Goal: Task Accomplishment & Management: Manage account settings

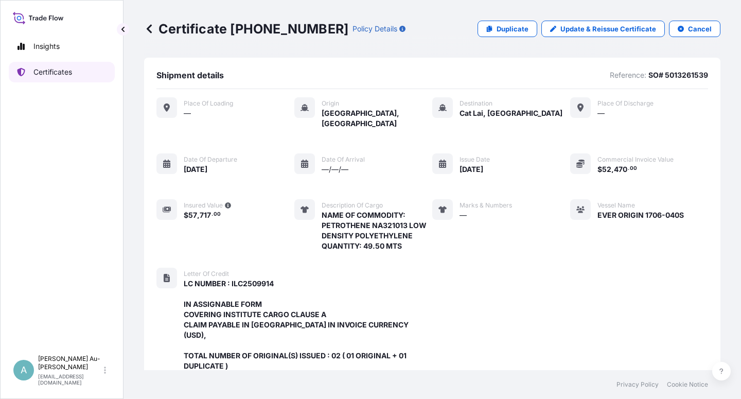
scroll to position [306, 0]
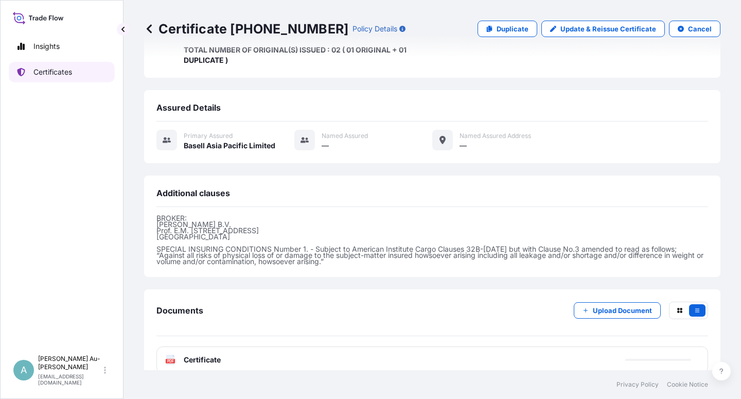
click at [55, 76] on p "Certificates" at bounding box center [52, 72] width 39 height 10
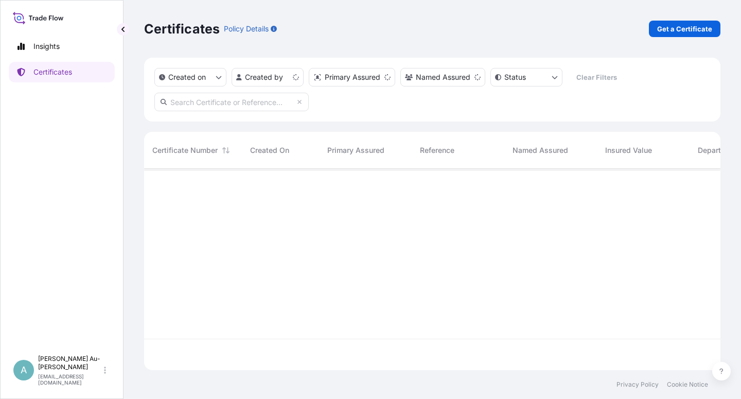
scroll to position [198, 568]
click at [232, 100] on input "text" at bounding box center [231, 102] width 154 height 19
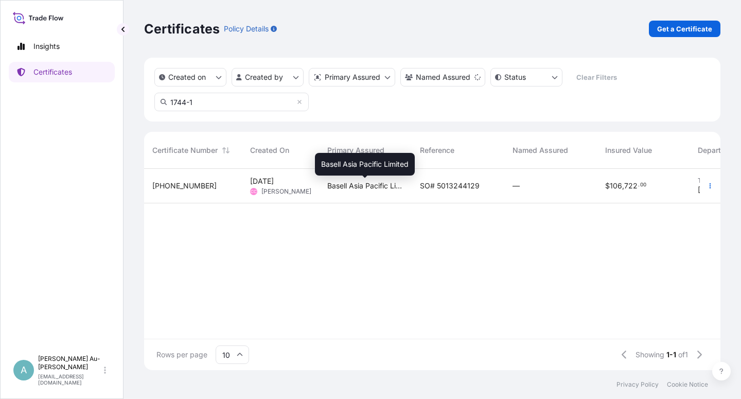
type input "1744-1"
click at [353, 187] on span "Basell Asia Pacific Limited" at bounding box center [365, 186] width 76 height 10
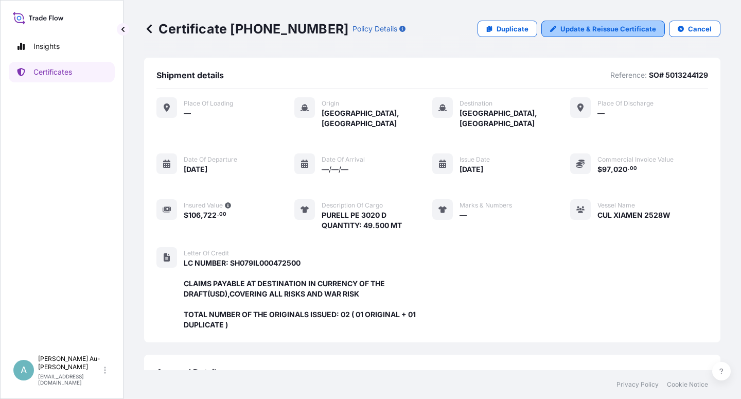
click at [595, 30] on p "Update & Reissue Certificate" at bounding box center [609, 29] width 96 height 10
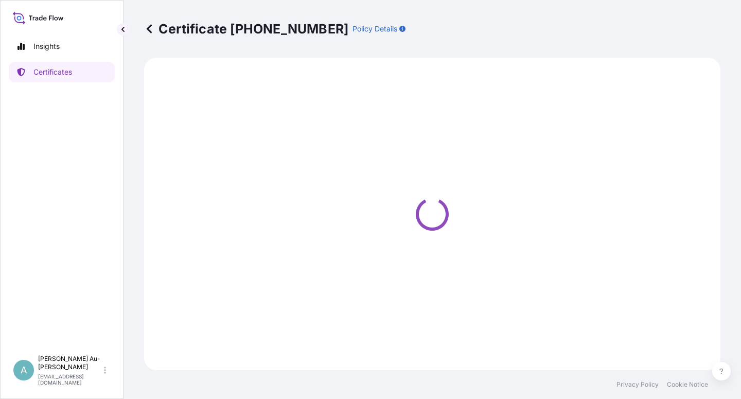
select select "Sea"
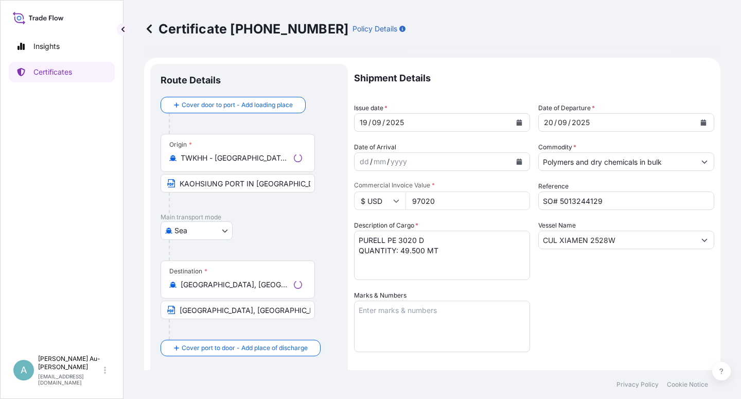
select select "32034"
click at [512, 127] on button "Calendar" at bounding box center [519, 122] width 16 height 16
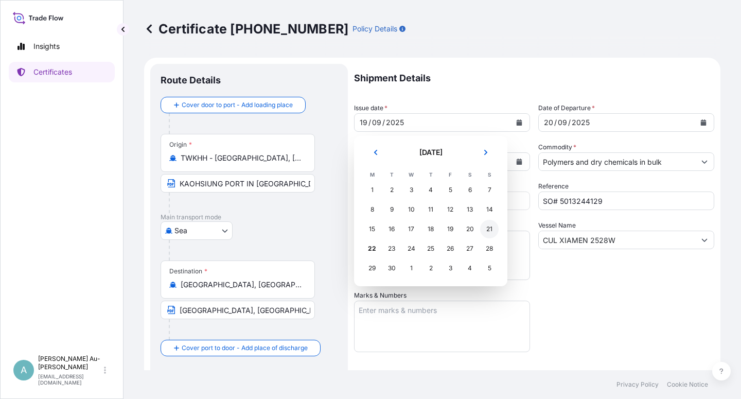
click at [487, 231] on div "21" at bounding box center [489, 229] width 19 height 19
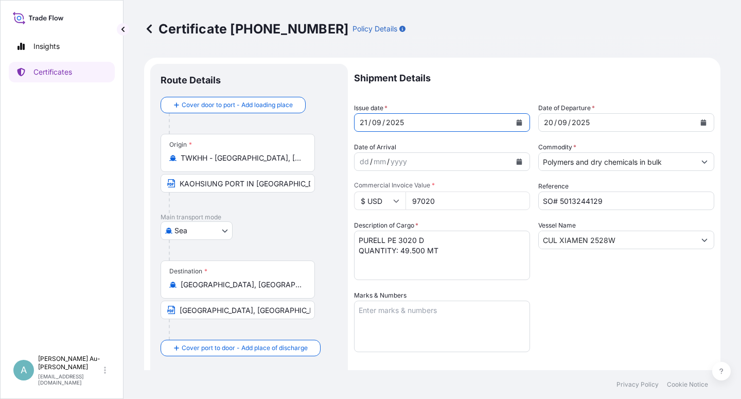
click at [695, 121] on button "Calendar" at bounding box center [703, 122] width 16 height 16
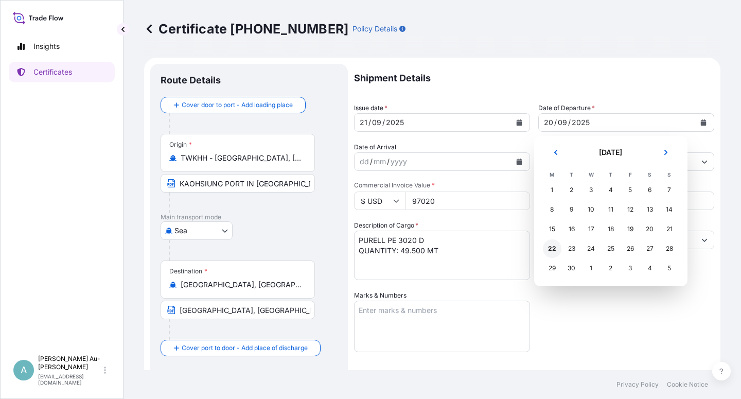
click at [551, 251] on div "22" at bounding box center [552, 248] width 19 height 19
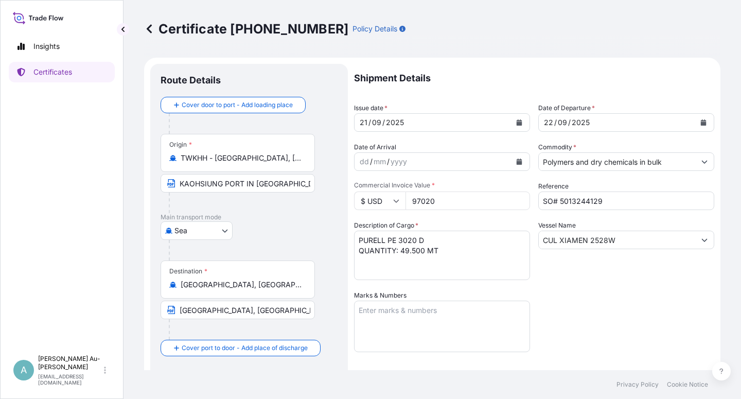
drag, startPoint x: 586, startPoint y: 335, endPoint x: 660, endPoint y: 304, distance: 79.8
click at [589, 331] on div "Shipment Details Issue date * [DATE] Date of Departure * [DATE] Date of Arrival…" at bounding box center [534, 329] width 360 height 530
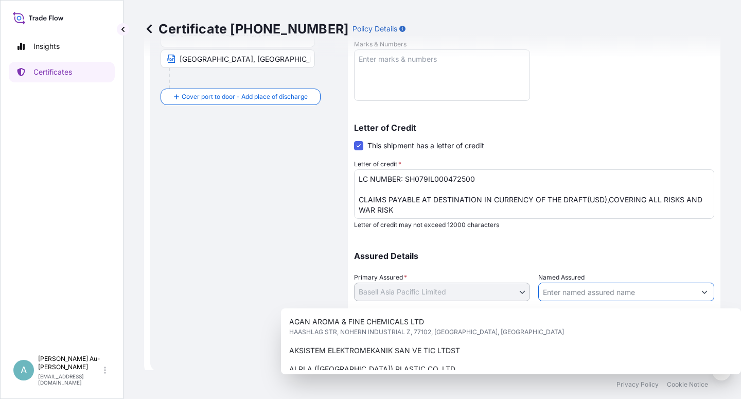
scroll to position [252, 0]
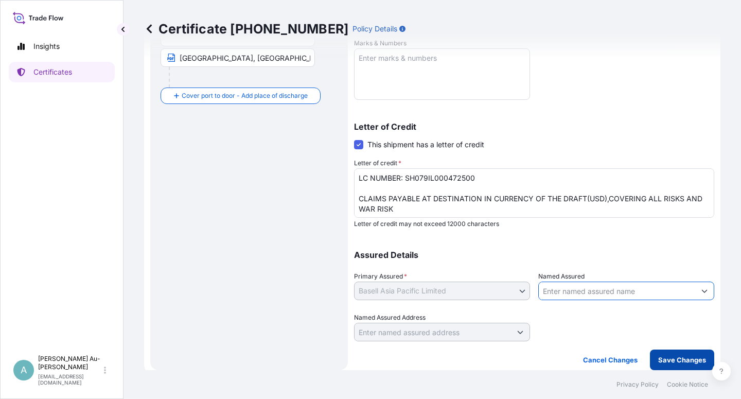
click at [664, 356] on p "Save Changes" at bounding box center [682, 360] width 48 height 10
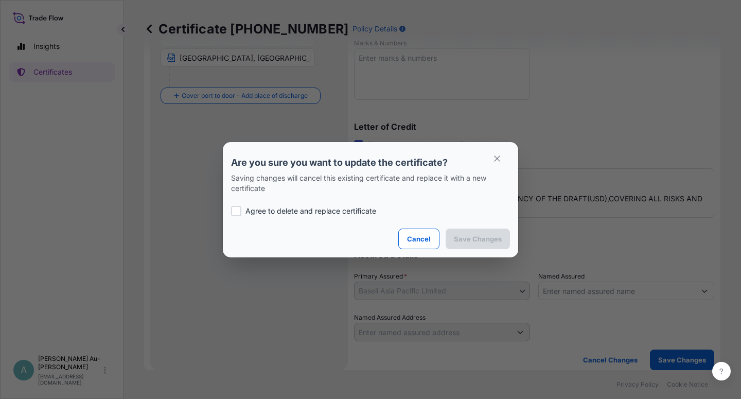
click at [238, 214] on div at bounding box center [236, 211] width 10 height 10
checkbox input "true"
click at [479, 239] on p "Save Changes" at bounding box center [478, 239] width 48 height 10
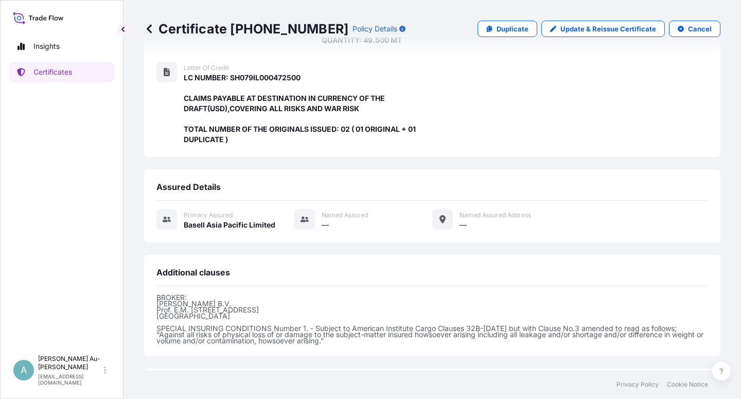
scroll to position [275, 0]
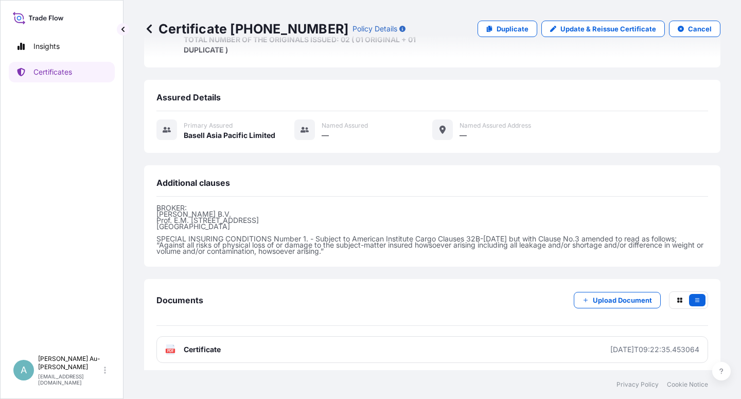
click at [309, 350] on link "PDF Certificate [DATE]T09:22:35.453064" at bounding box center [432, 349] width 552 height 27
click at [57, 69] on p "Certificates" at bounding box center [52, 72] width 39 height 10
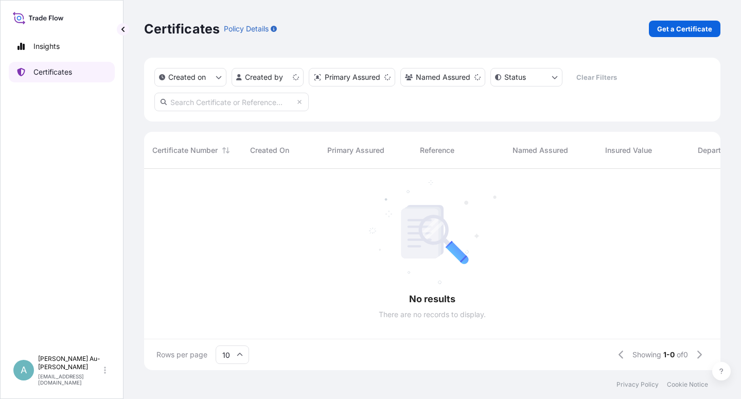
scroll to position [198, 568]
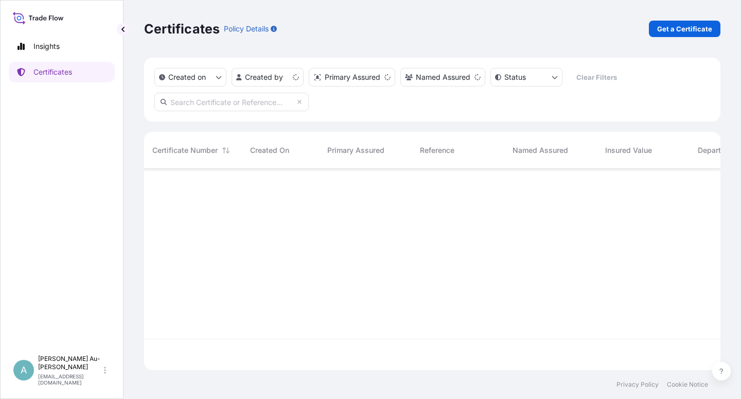
click at [227, 101] on input "text" at bounding box center [231, 102] width 154 height 19
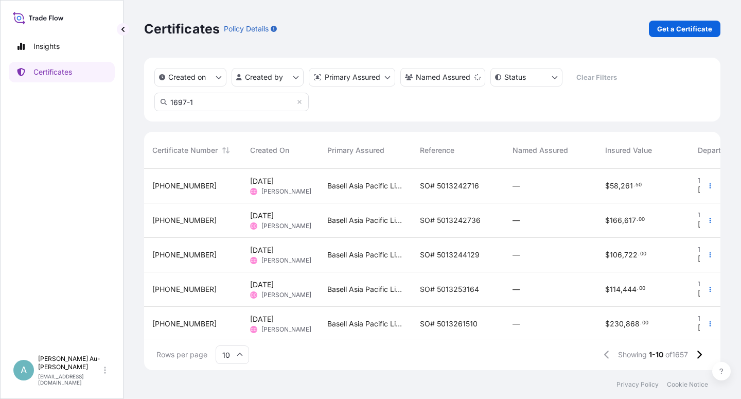
type input "1697-1"
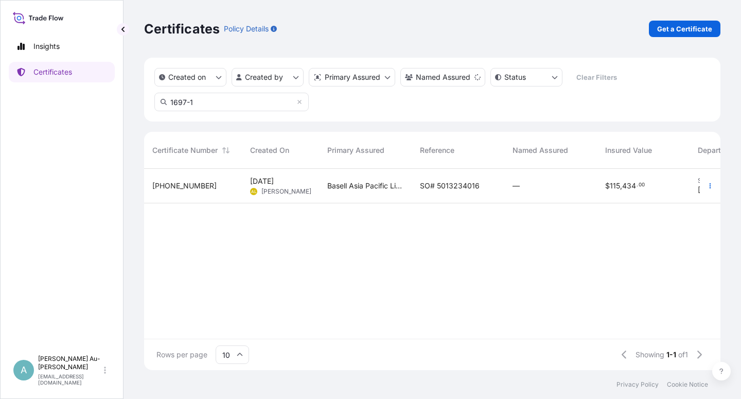
click at [473, 186] on span "SO# 5013234016" at bounding box center [450, 186] width 60 height 10
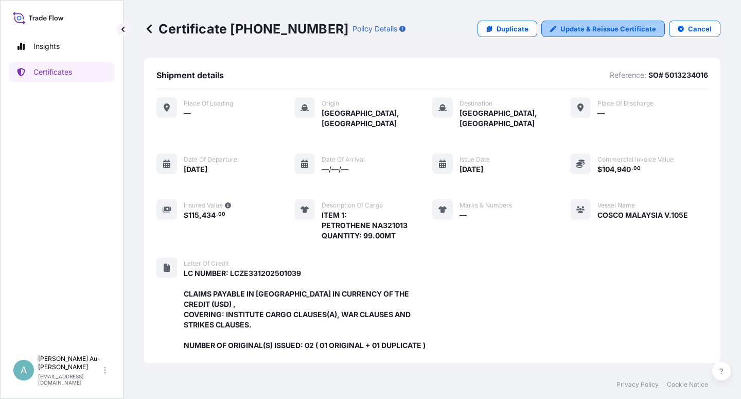
click at [583, 32] on p "Update & Reissue Certificate" at bounding box center [609, 29] width 96 height 10
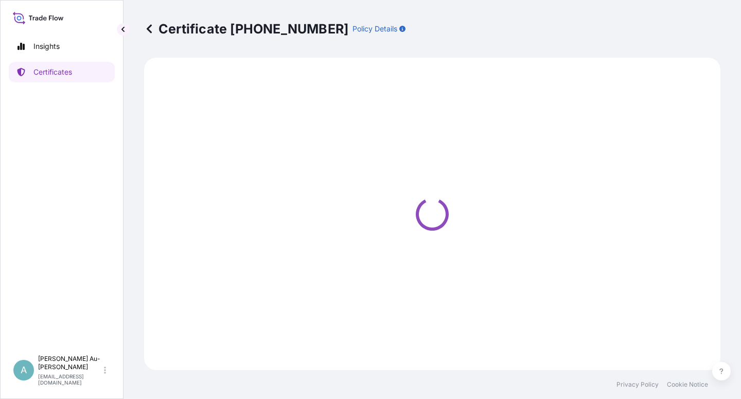
select select "Sea"
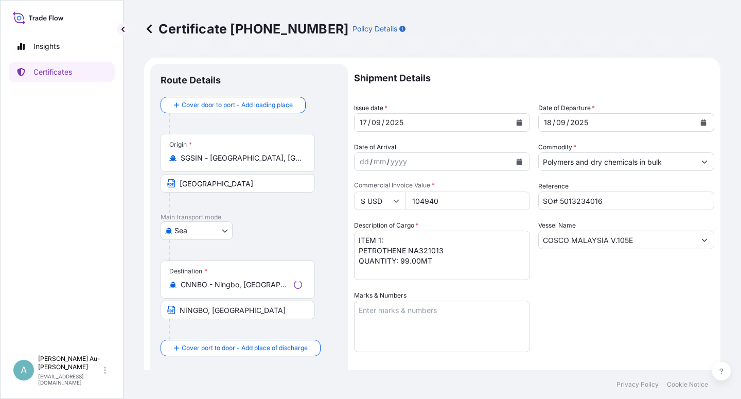
select select "32034"
click at [511, 124] on button "Calendar" at bounding box center [519, 122] width 16 height 16
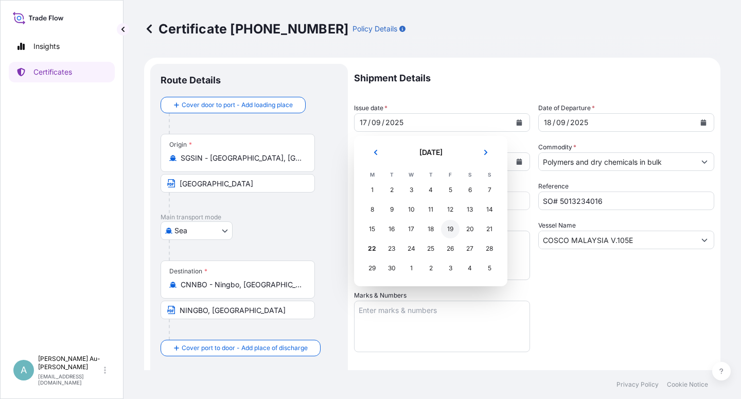
click at [451, 232] on div "19" at bounding box center [450, 229] width 19 height 19
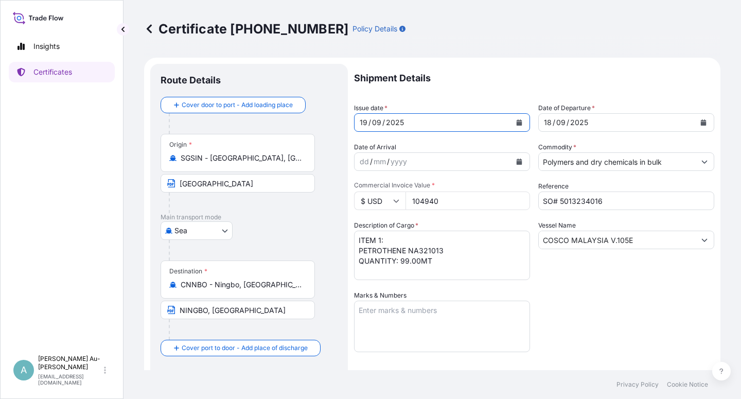
click at [701, 124] on icon "Calendar" at bounding box center [704, 122] width 6 height 6
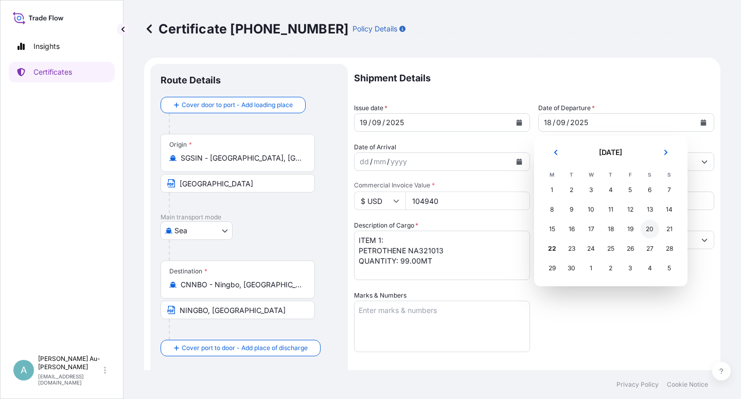
click at [648, 231] on div "20" at bounding box center [650, 229] width 19 height 19
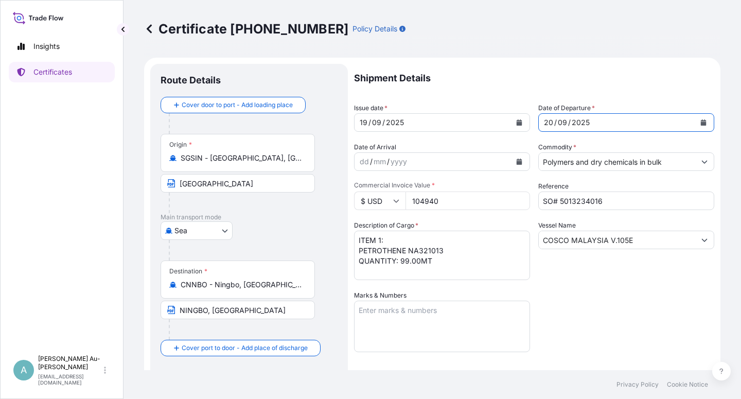
click at [602, 310] on div "Shipment Details Issue date * [DATE] Date of Departure * [DATE] Date of Arrival…" at bounding box center [534, 329] width 360 height 530
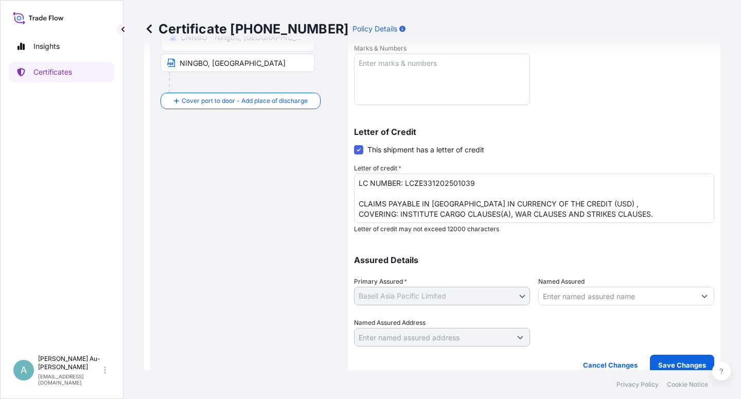
scroll to position [252, 0]
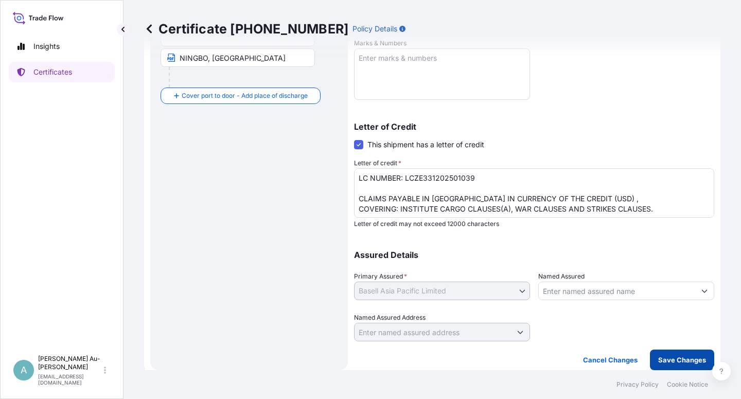
click at [658, 361] on p "Save Changes" at bounding box center [682, 360] width 48 height 10
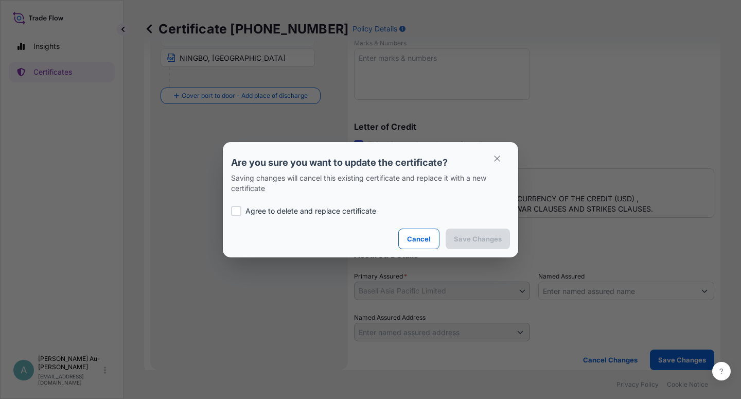
click at [277, 209] on p "Agree to delete and replace certificate" at bounding box center [311, 211] width 131 height 10
checkbox input "true"
click at [478, 235] on p "Save Changes" at bounding box center [478, 239] width 48 height 10
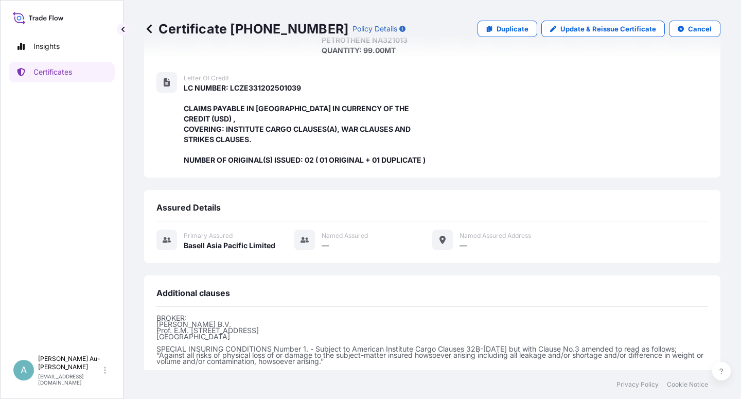
scroll to position [285, 0]
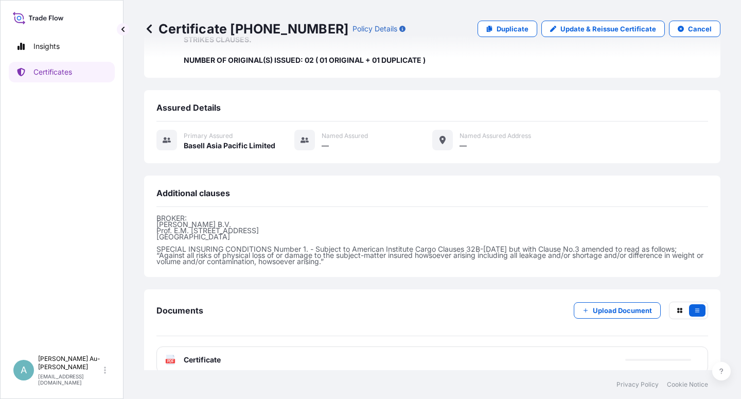
drag, startPoint x: 248, startPoint y: 296, endPoint x: 246, endPoint y: 322, distance: 25.8
click at [290, 346] on link "PDF Certificate [DATE]T09:34:46.018327" at bounding box center [432, 359] width 552 height 27
click at [46, 76] on p "Certificates" at bounding box center [52, 72] width 39 height 10
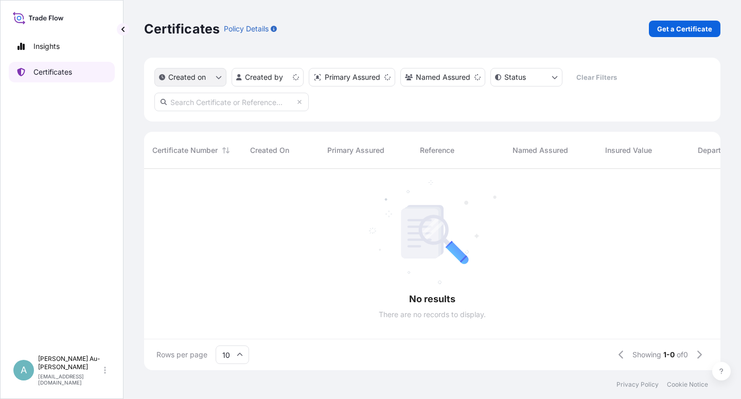
scroll to position [198, 568]
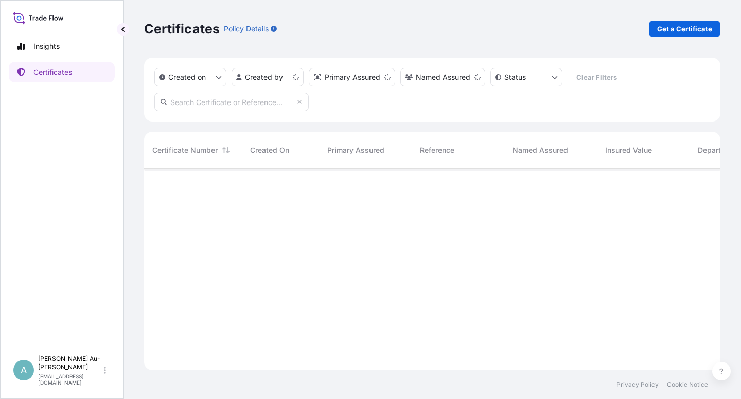
click at [213, 105] on input "text" at bounding box center [231, 102] width 154 height 19
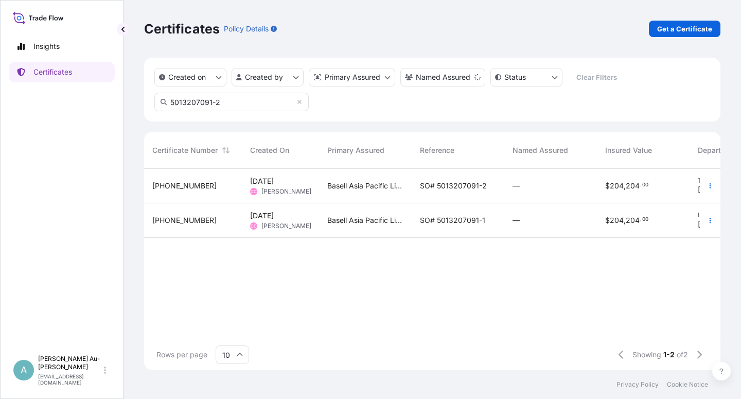
type input "5013207091-2"
click at [387, 193] on div "Basell Asia Pacific Limited" at bounding box center [365, 186] width 93 height 34
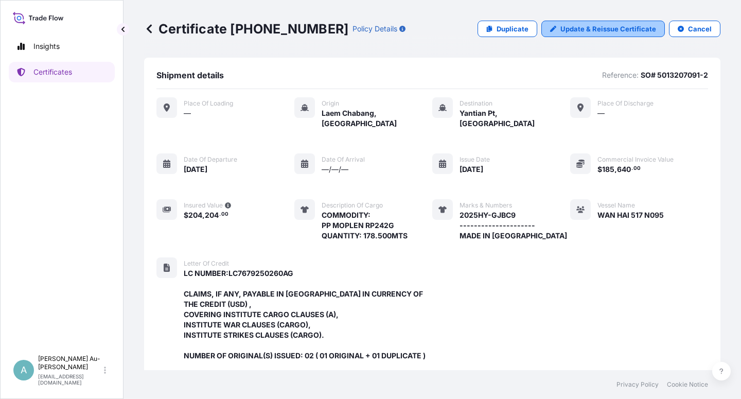
click at [584, 27] on p "Update & Reissue Certificate" at bounding box center [609, 29] width 96 height 10
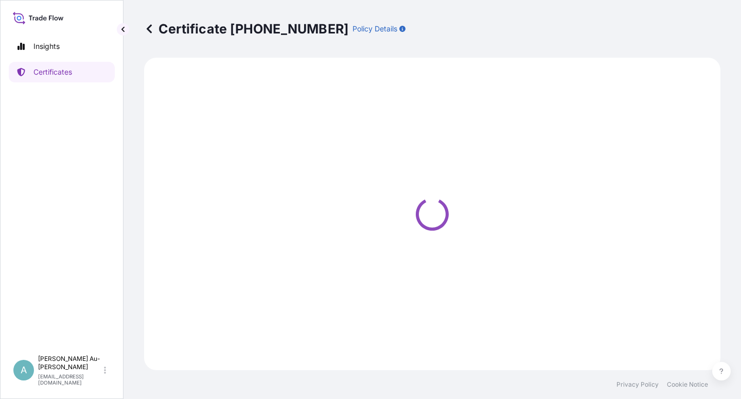
select select "Sea"
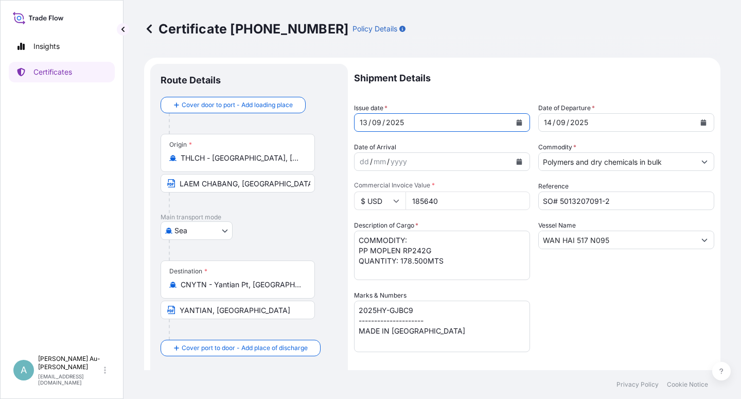
click at [517, 125] on icon "Calendar" at bounding box center [520, 122] width 6 height 6
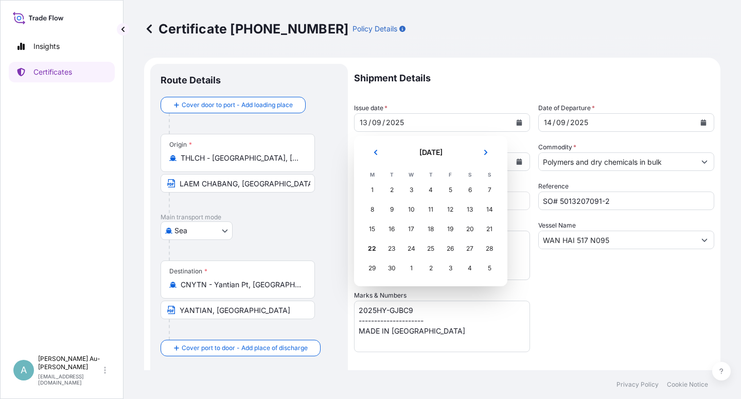
select select "32034"
click at [432, 230] on div "18" at bounding box center [431, 229] width 19 height 19
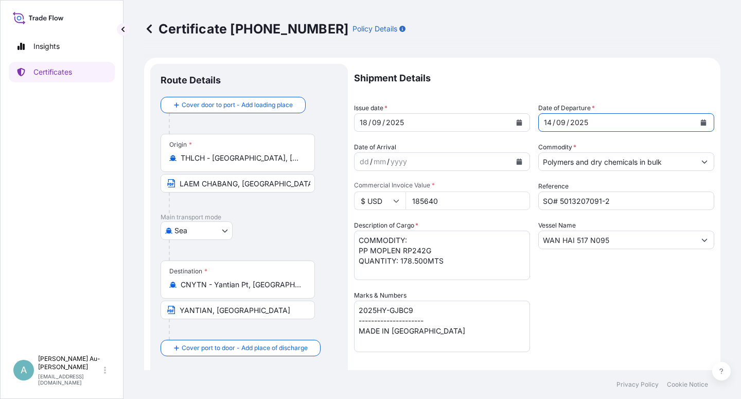
click at [701, 120] on icon "Calendar" at bounding box center [704, 122] width 6 height 6
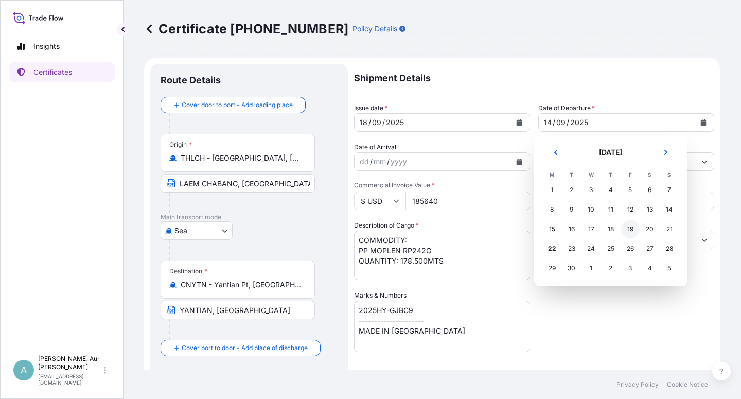
click at [629, 230] on div "19" at bounding box center [630, 229] width 19 height 19
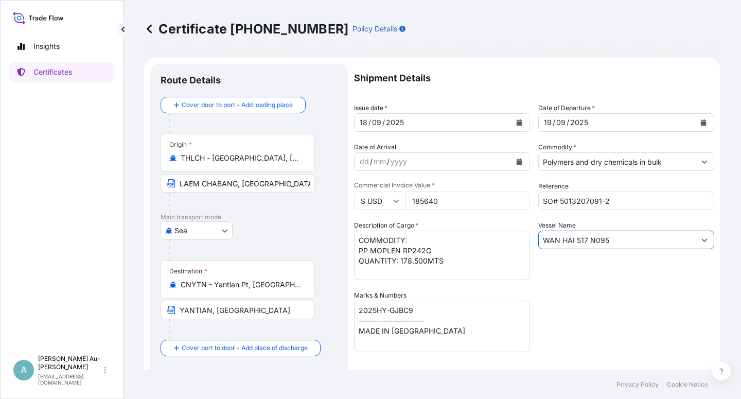
drag, startPoint x: 615, startPoint y: 241, endPoint x: 494, endPoint y: 261, distance: 122.1
click at [539, 249] on input "WAN HAI 517 N095" at bounding box center [617, 240] width 156 height 19
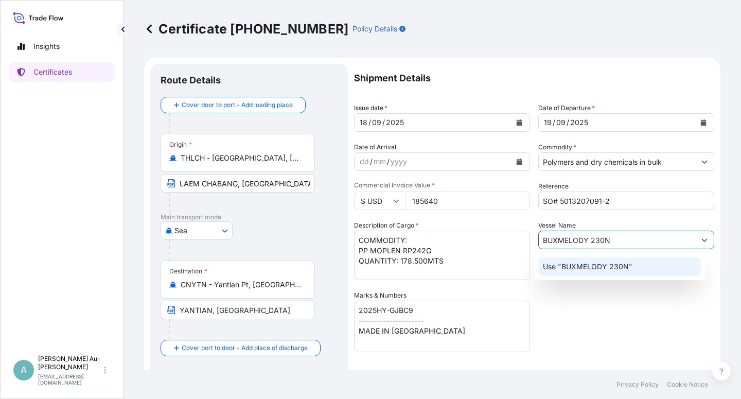
type input "BUXMELODY 230N"
click at [627, 325] on div "Shipment Details Issue date * [DATE] Date of Departure * [DATE] Date of Arrival…" at bounding box center [534, 329] width 360 height 530
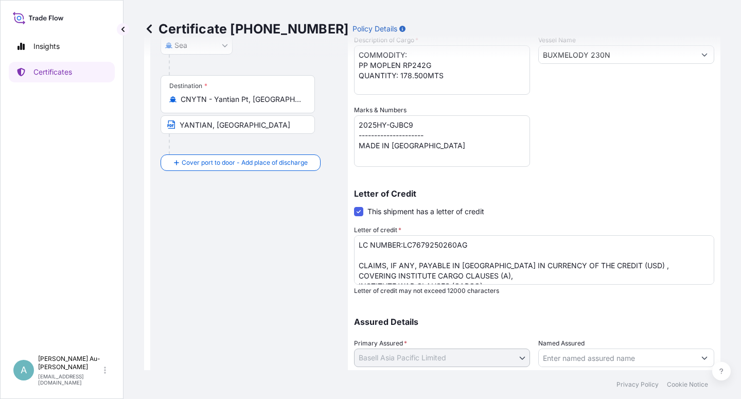
scroll to position [252, 0]
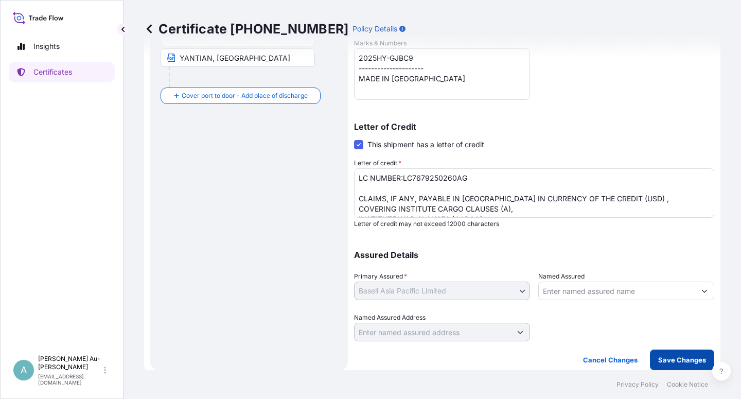
click at [658, 362] on p "Save Changes" at bounding box center [682, 360] width 48 height 10
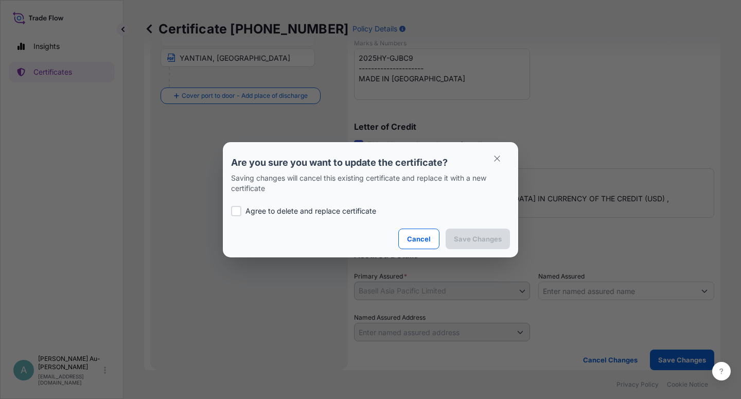
click at [259, 215] on p "Agree to delete and replace certificate" at bounding box center [311, 211] width 131 height 10
checkbox input "true"
click at [487, 239] on p "Save Changes" at bounding box center [478, 239] width 48 height 10
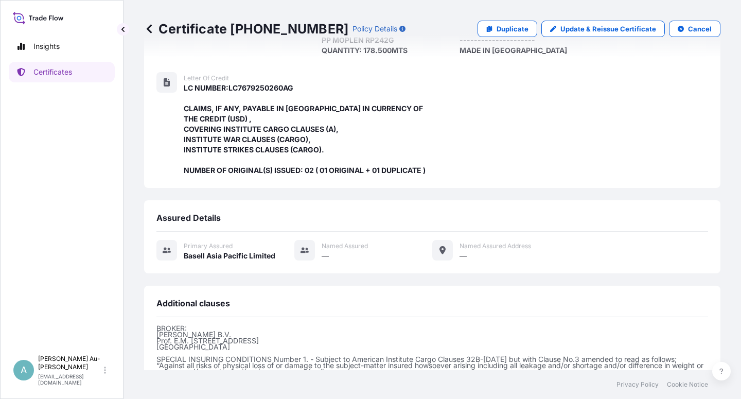
scroll to position [306, 0]
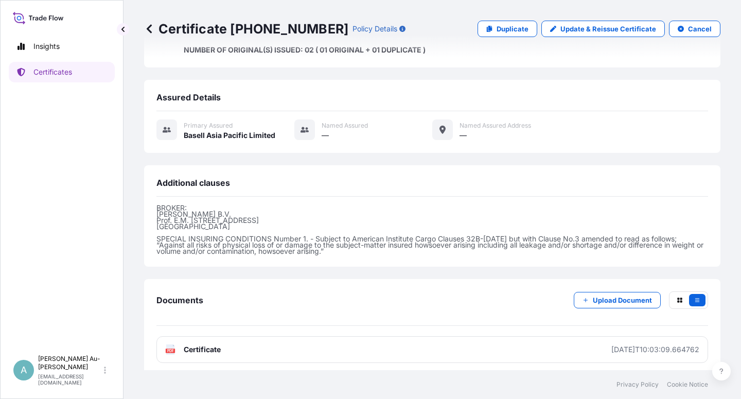
click at [258, 348] on link "PDF Certificate [DATE]T10:03:09.664762" at bounding box center [432, 349] width 552 height 27
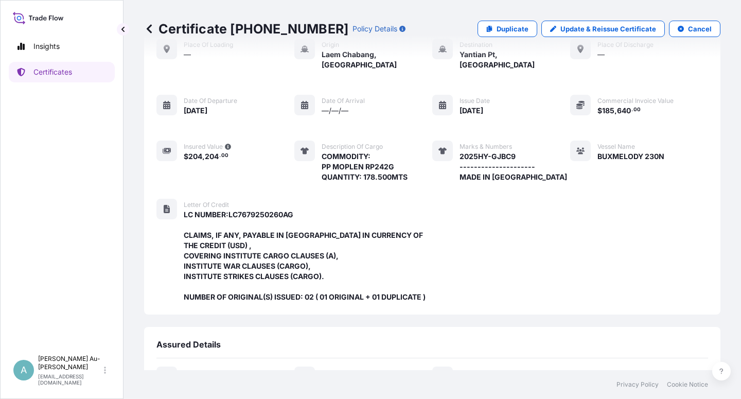
scroll to position [0, 0]
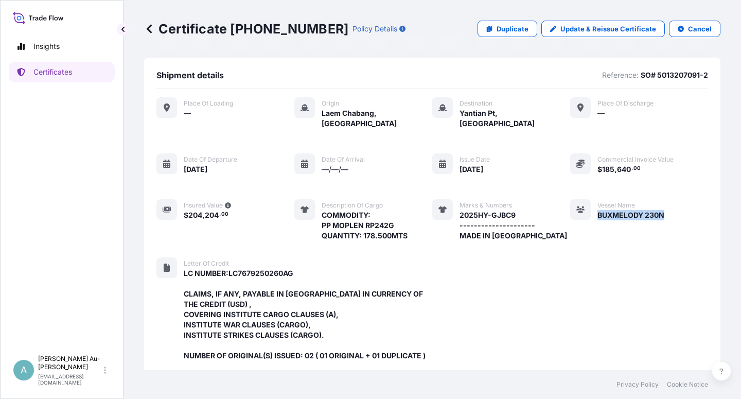
drag, startPoint x: 591, startPoint y: 204, endPoint x: 657, endPoint y: 209, distance: 65.5
click at [657, 210] on span "BUXMELODY 230N" at bounding box center [631, 215] width 67 height 10
copy span "BUXMELODY 230N"
